Goal: Find contact information: Find contact information

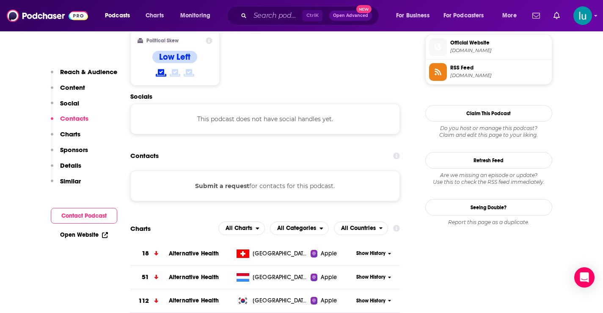
scroll to position [631, 0]
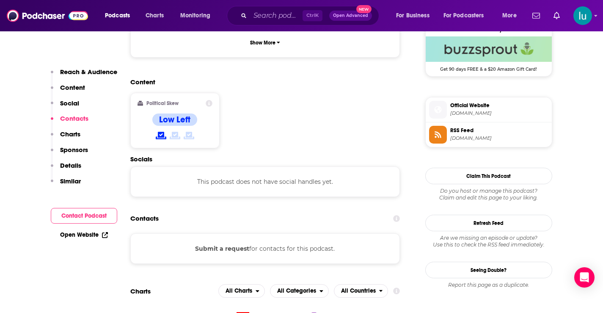
click at [244, 244] on button "Submit a request" at bounding box center [222, 248] width 54 height 9
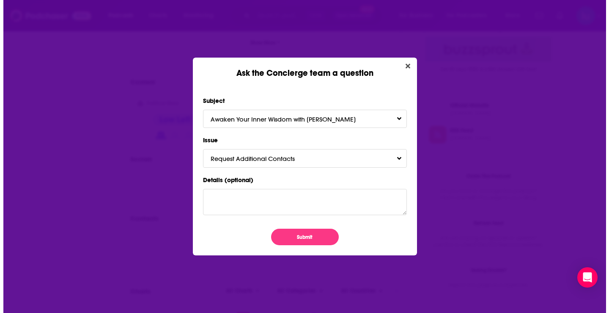
scroll to position [0, 0]
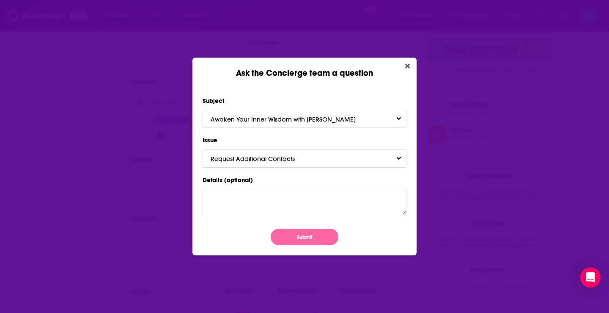
click at [297, 236] on button "Submit" at bounding box center [305, 237] width 68 height 17
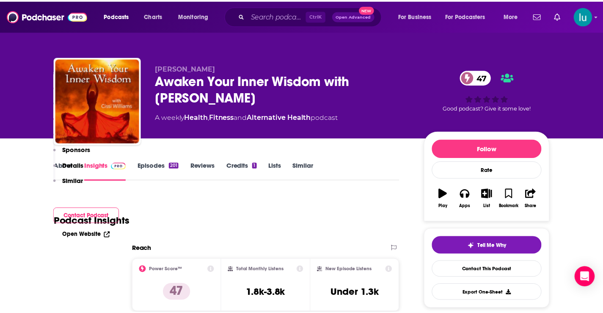
scroll to position [631, 0]
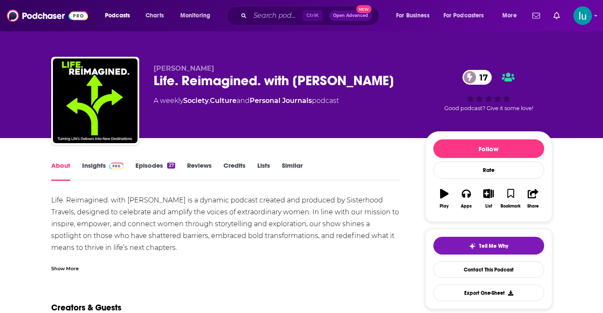
click at [88, 164] on link "Insights" at bounding box center [103, 170] width 42 height 19
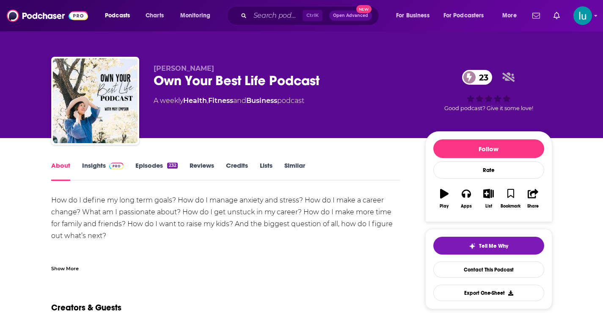
click at [96, 163] on link "Insights" at bounding box center [103, 170] width 42 height 19
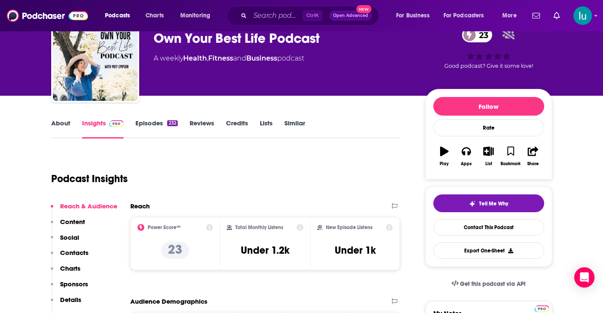
scroll to position [36, 0]
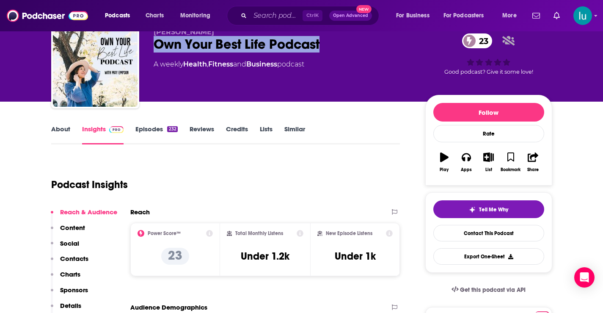
drag, startPoint x: 322, startPoint y: 45, endPoint x: 157, endPoint y: 45, distance: 165.0
click at [157, 45] on div "Own Your Best Life Podcast 23" at bounding box center [283, 44] width 258 height 17
copy h2 "Own Your Best Life Podcast"
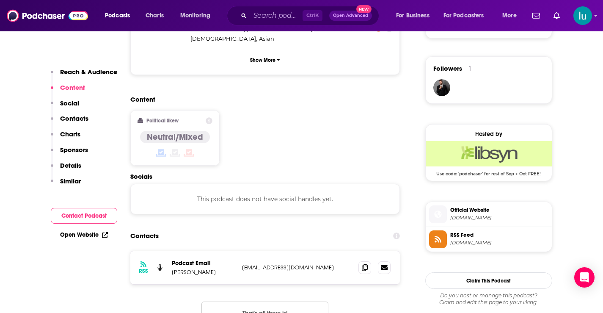
scroll to position [606, 0]
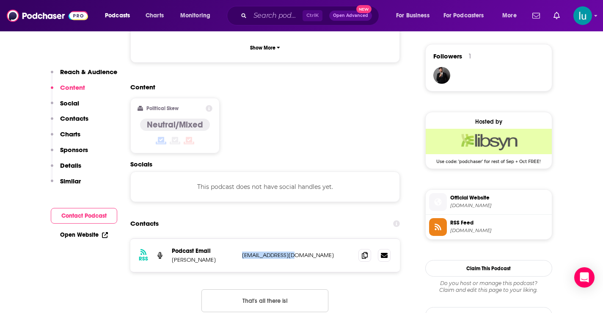
drag, startPoint x: 308, startPoint y: 219, endPoint x: 242, endPoint y: 224, distance: 66.2
click at [242, 251] on p "[EMAIL_ADDRESS][DOMAIN_NAME]" at bounding box center [297, 254] width 110 height 7
copy p "[EMAIL_ADDRESS][DOMAIN_NAME]"
